Goal: Information Seeking & Learning: Learn about a topic

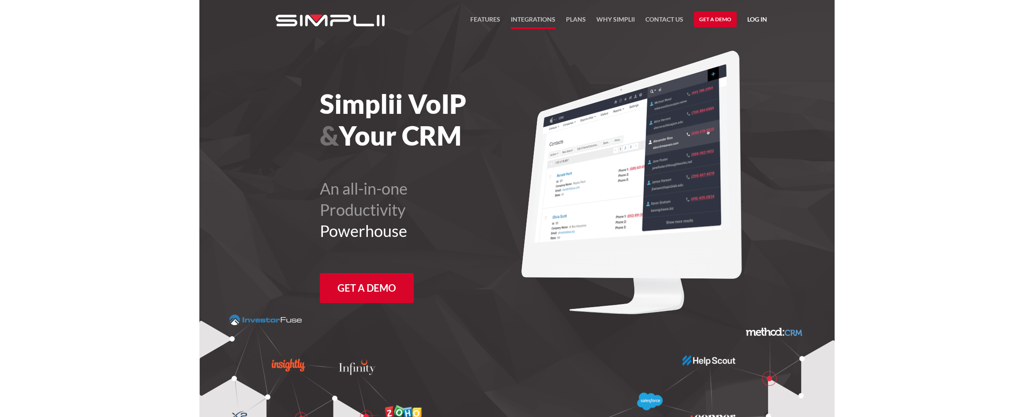
click at [534, 20] on link "Integrations" at bounding box center [533, 21] width 45 height 15
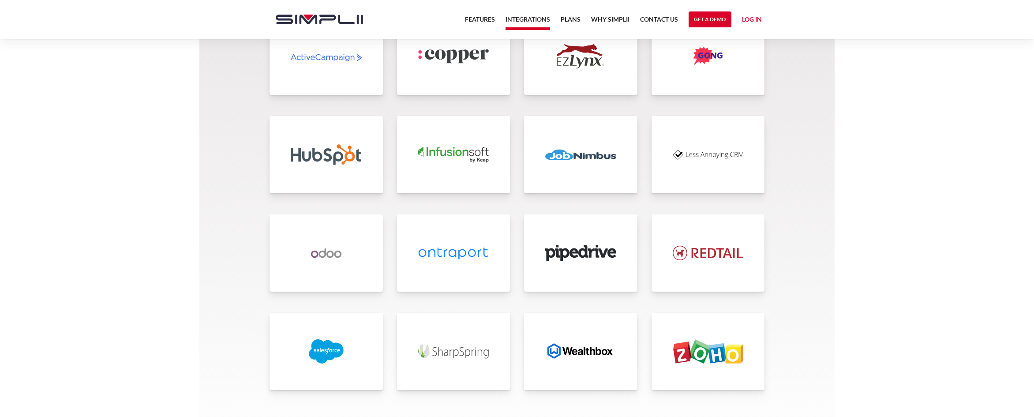
scroll to position [1815, 0]
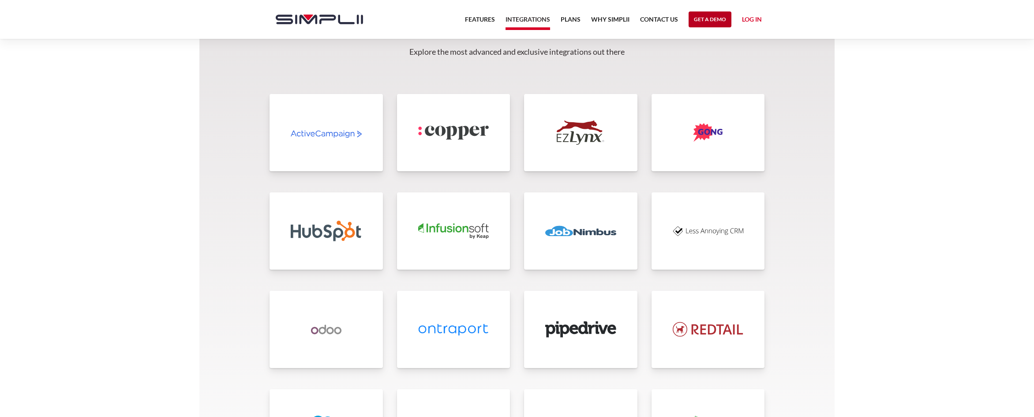
click at [706, 19] on link "Get a Demo" at bounding box center [710, 19] width 43 height 16
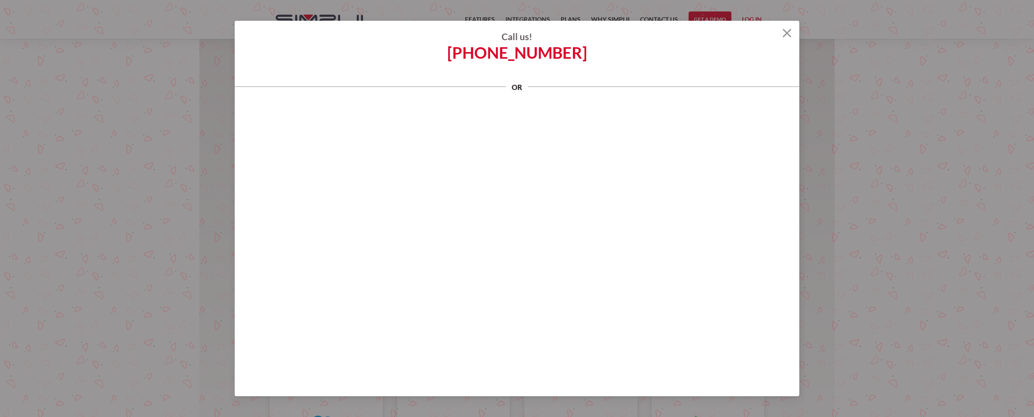
click at [789, 32] on img at bounding box center [787, 33] width 9 height 9
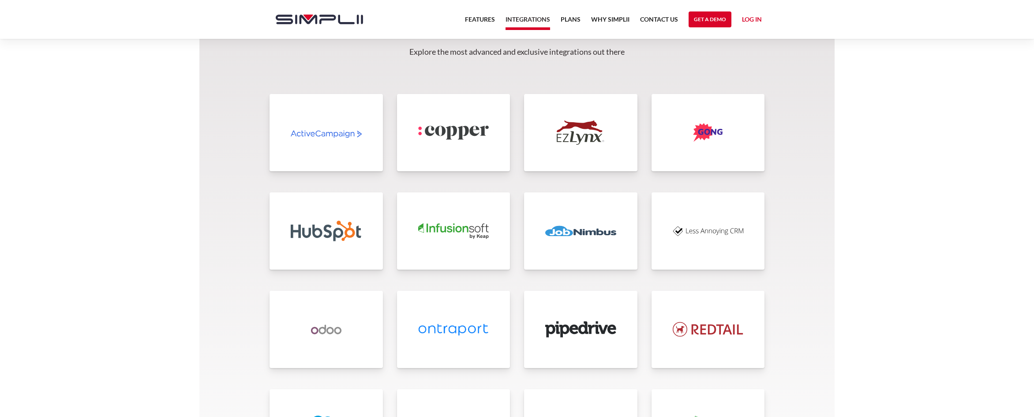
click at [578, 232] on img at bounding box center [580, 231] width 71 height 24
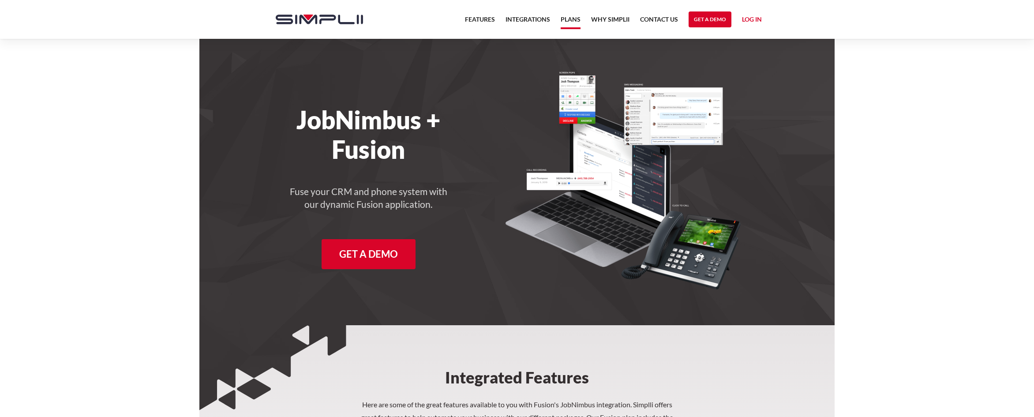
click at [577, 18] on link "Plans" at bounding box center [571, 21] width 20 height 15
